Goal: Task Accomplishment & Management: Use online tool/utility

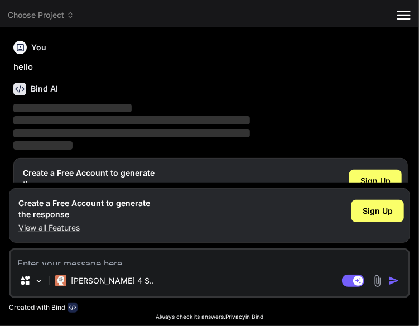
click at [117, 265] on textarea at bounding box center [210, 257] width 398 height 15
click at [361, 175] on span "Sign Up" at bounding box center [376, 180] width 30 height 11
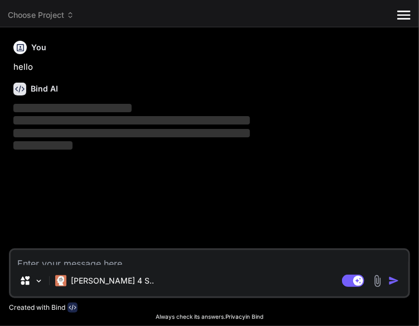
click at [70, 265] on textarea at bounding box center [210, 257] width 398 height 15
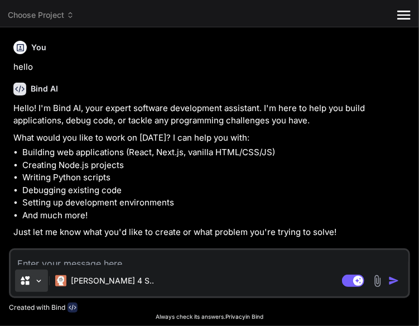
click at [31, 286] on div "Source" at bounding box center [25, 280] width 11 height 11
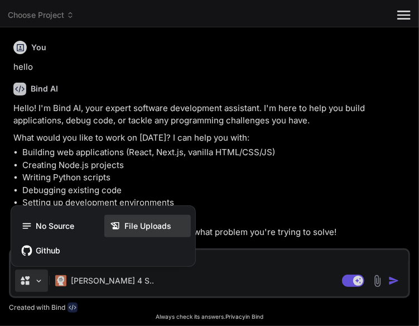
click at [121, 232] on icon at bounding box center [115, 226] width 11 height 11
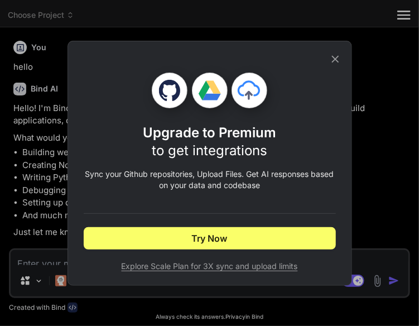
click at [342, 65] on icon at bounding box center [335, 59] width 12 height 12
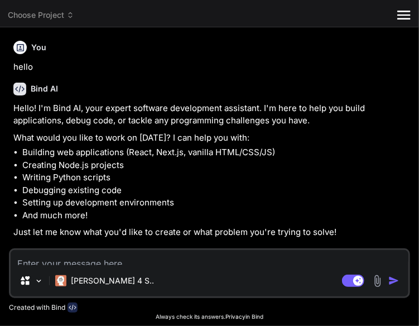
click at [371, 288] on img at bounding box center [377, 281] width 13 height 13
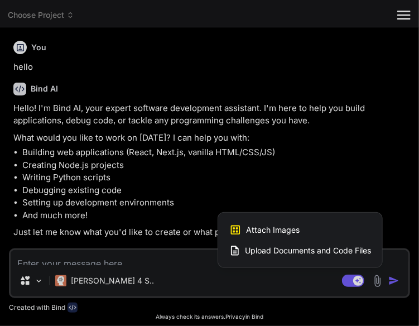
click at [245, 256] on span "Upload Documents and Code Files" at bounding box center [308, 250] width 126 height 11
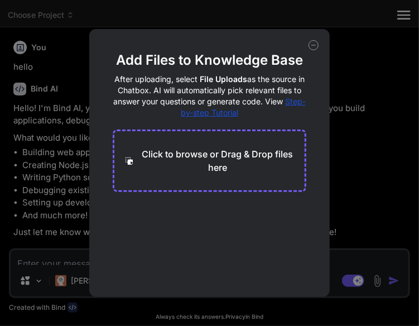
click at [184, 292] on div "Add Files to Knowledge Base After uploading, select File Uploads as the source …" at bounding box center [209, 163] width 419 height 326
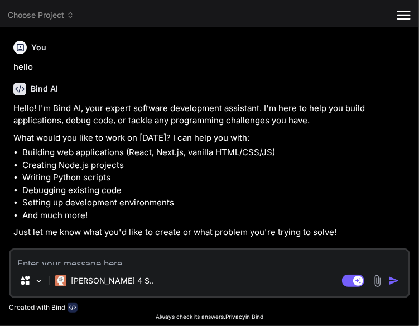
click at [371, 288] on img at bounding box center [377, 281] width 13 height 13
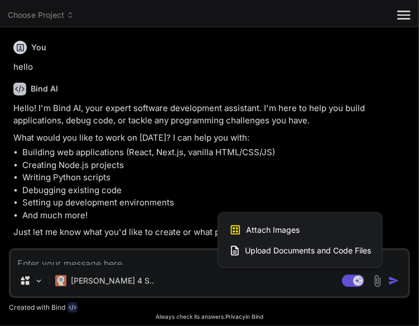
click at [229, 241] on div "Attach Images Image attachments are only supported in Claude and Gemini models." at bounding box center [300, 229] width 142 height 21
type textarea "x"
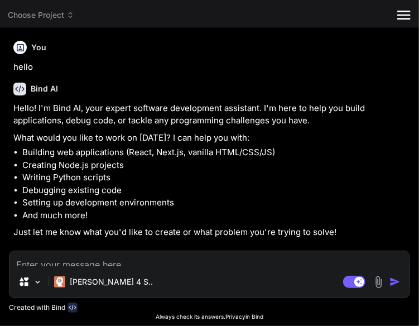
type input "C:\fakepath\Screenshot [DATE] 151100.png"
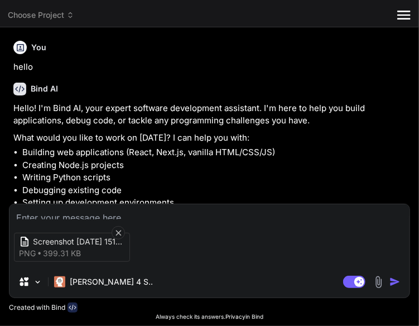
type textarea "x"
click at [101, 262] on div "Screenshot [DATE] 151100 png 399.31 KB" at bounding box center [72, 247] width 116 height 29
click at [97, 219] on textarea at bounding box center [209, 211] width 400 height 15
paste textarea "Can you make me a layout like the picture? But without the music player."
type textarea "Can you make me a layout like the picture? But without the music player."
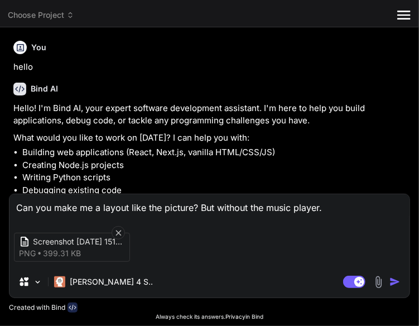
type textarea "x"
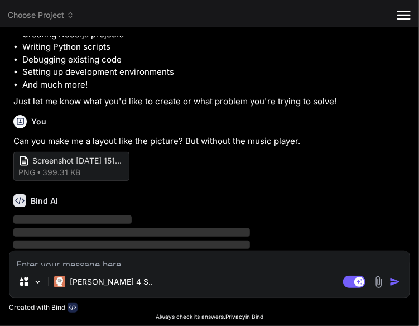
scroll to position [179, 0]
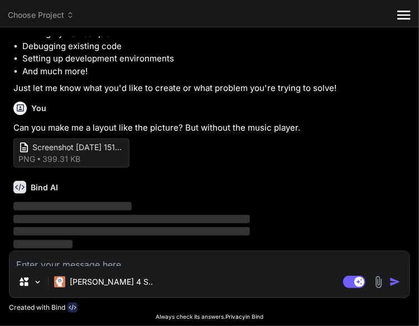
click at [0, 0] on icon at bounding box center [0, 0] width 0 height 0
click at [0, 0] on span "Show preview" at bounding box center [0, 0] width 0 height 0
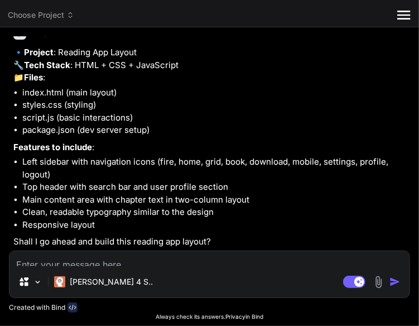
scroll to position [417, 0]
type textarea "x"
click at [137, 266] on textarea at bounding box center [209, 258] width 400 height 15
type textarea "y"
type textarea "x"
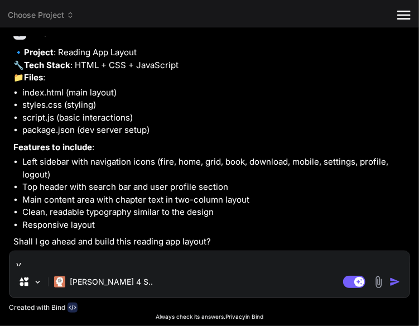
type textarea "yu"
type textarea "x"
type textarea "y"
type textarea "x"
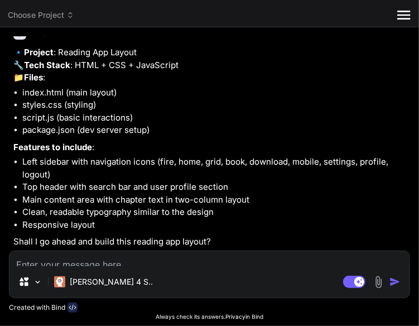
type textarea "y"
type textarea "x"
type textarea "yu"
type textarea "x"
type textarea "yup"
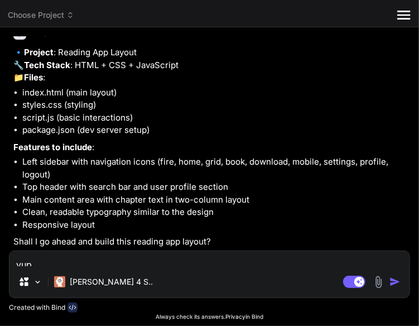
type textarea "x"
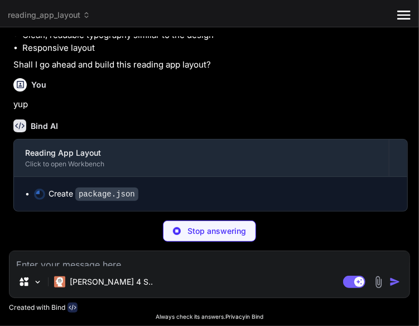
scroll to position [0, 67]
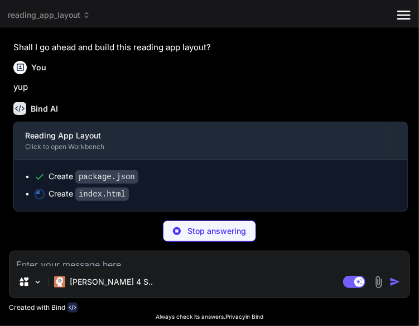
click at [0, 0] on span "package.json" at bounding box center [0, 0] width 0 height 0
click at [0, 0] on div "Github" at bounding box center [0, 0] width 0 height 0
click at [0, 0] on icon "Created with Pixso." at bounding box center [0, 0] width 0 height 0
type textarea "x"
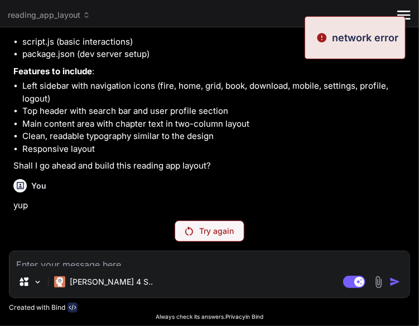
scroll to position [333, 0]
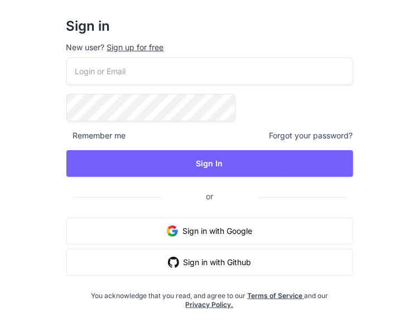
click at [66, 245] on button "Sign in with Google" at bounding box center [209, 231] width 287 height 27
